Goal: Transaction & Acquisition: Download file/media

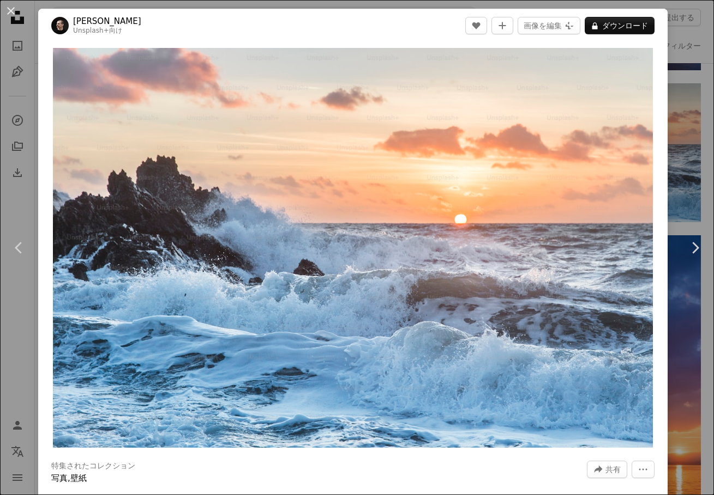
scroll to position [5, 0]
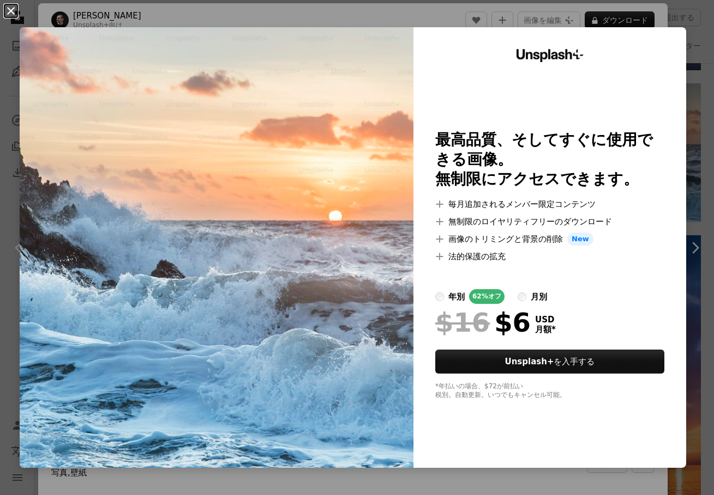
click at [10, 8] on button "An X shape" at bounding box center [10, 10] width 13 height 13
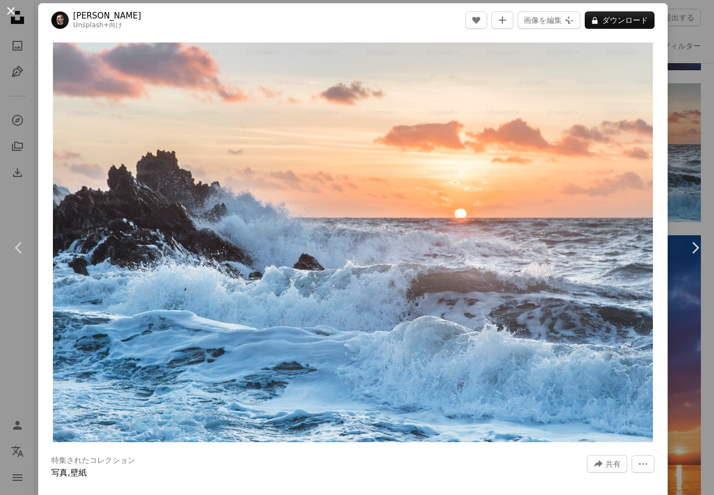
click at [13, 12] on button "An X shape" at bounding box center [10, 10] width 13 height 13
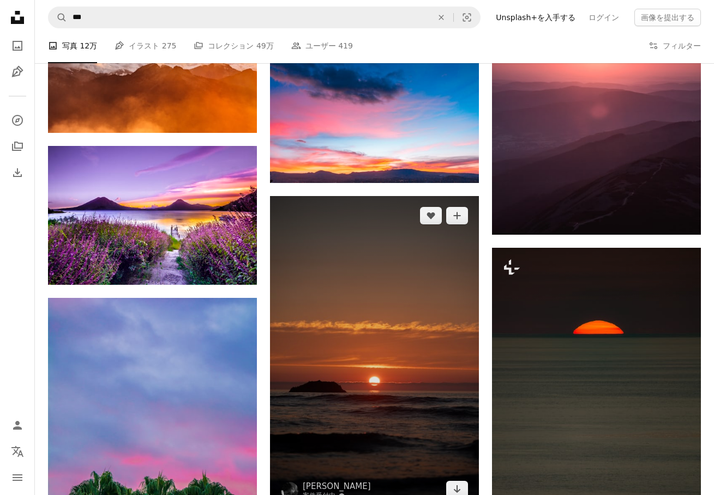
scroll to position [8637, 0]
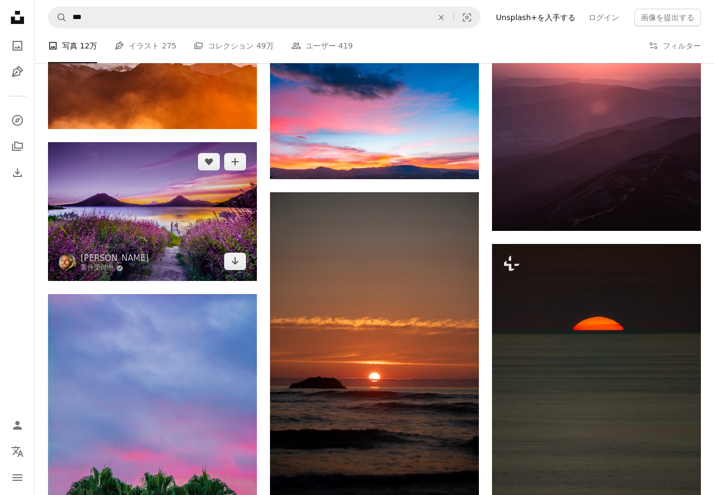
click at [116, 197] on img at bounding box center [152, 211] width 209 height 139
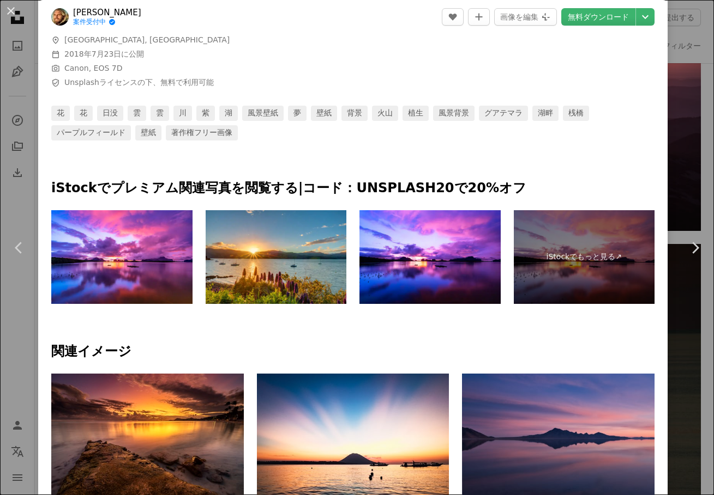
scroll to position [472, 0]
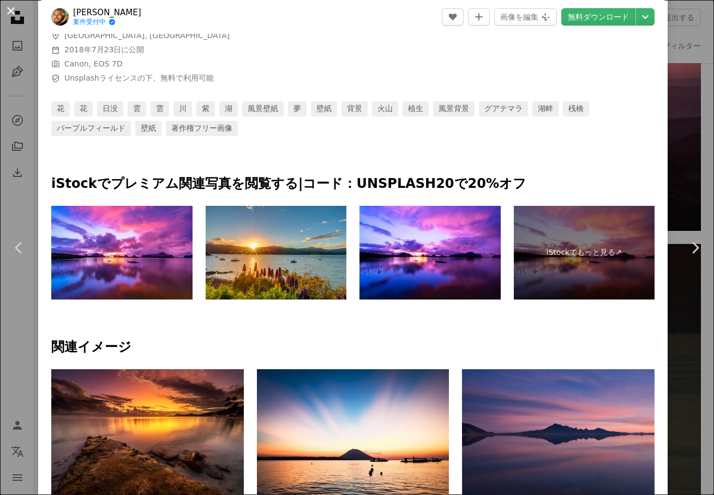
click at [7, 11] on button "An X shape" at bounding box center [10, 10] width 13 height 13
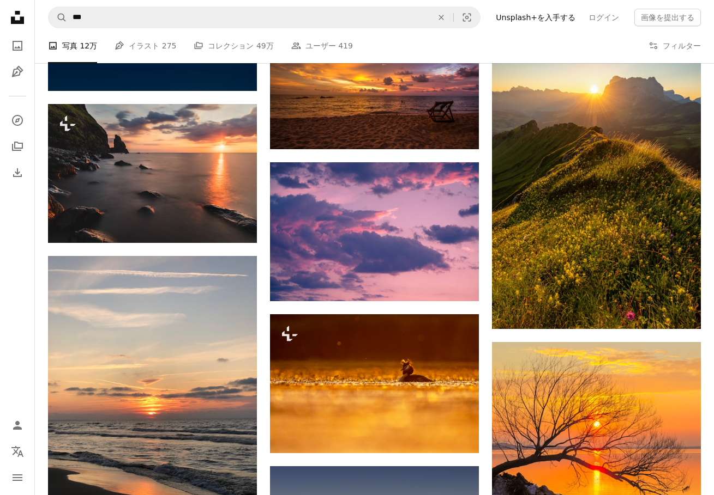
scroll to position [13795, 0]
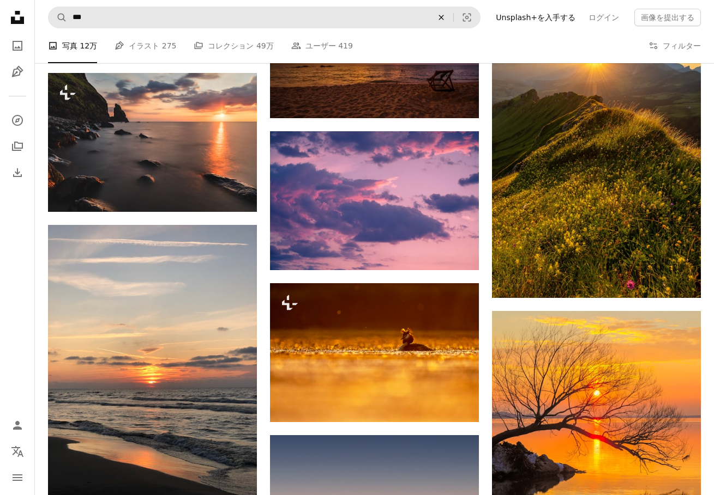
click at [453, 18] on icon "An X shape" at bounding box center [441, 17] width 24 height 9
click at [512, 37] on div "A photo 写真 12万 Pen Tool イラスト 275 A stack of folders コレクション 49万 People ユーザー 419 …" at bounding box center [374, 45] width 652 height 35
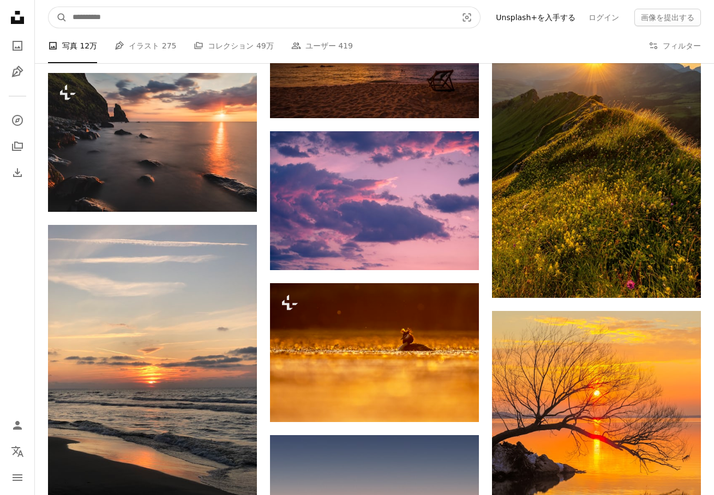
click at [445, 13] on input "サイト内でビジュアルを探す" at bounding box center [260, 17] width 386 height 21
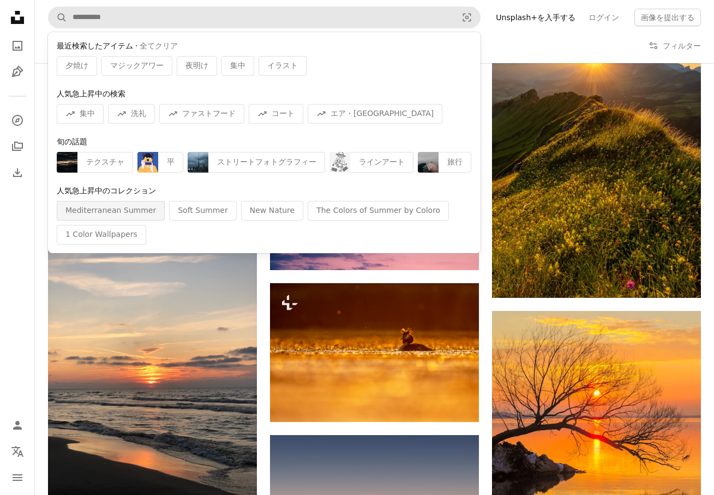
click at [125, 214] on div "Mediterranean Summer" at bounding box center [111, 211] width 108 height 20
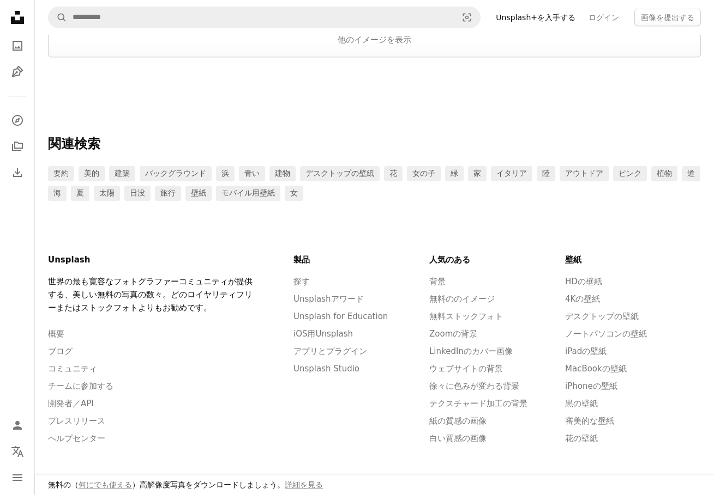
scroll to position [2044, 0]
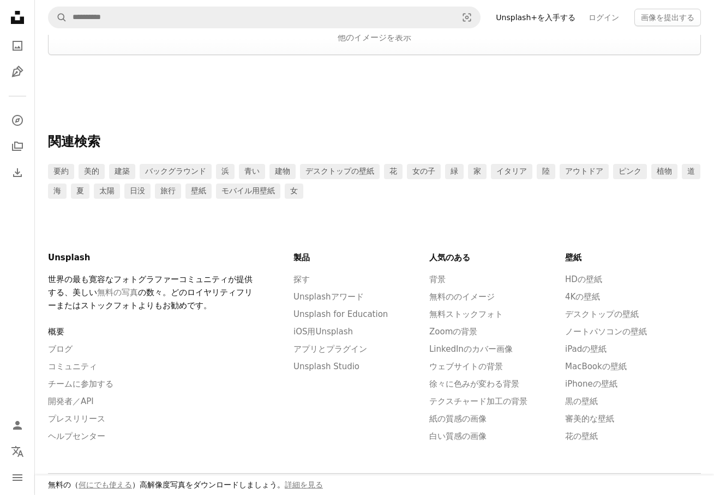
click at [62, 330] on link "概要" at bounding box center [56, 332] width 16 height 10
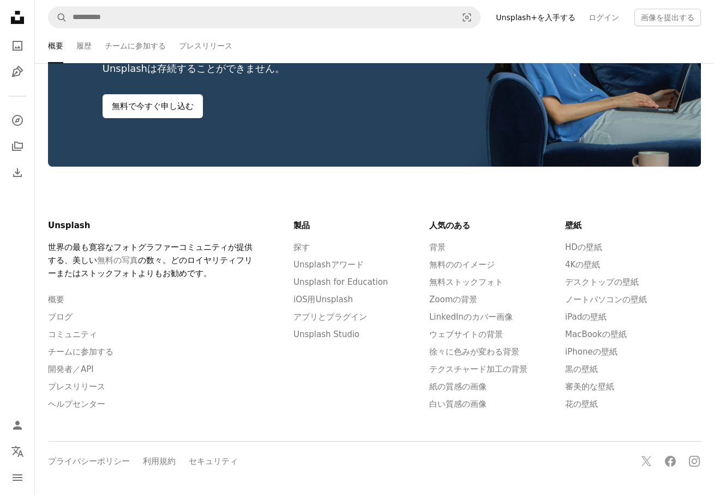
scroll to position [2126, 0]
